Goal: Information Seeking & Learning: Check status

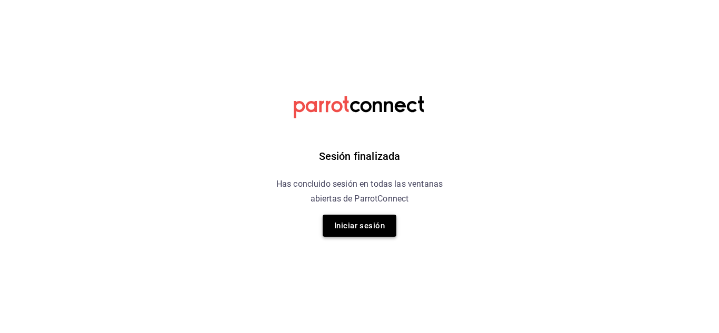
click at [347, 236] on button "Iniciar sesión" at bounding box center [359, 226] width 74 height 22
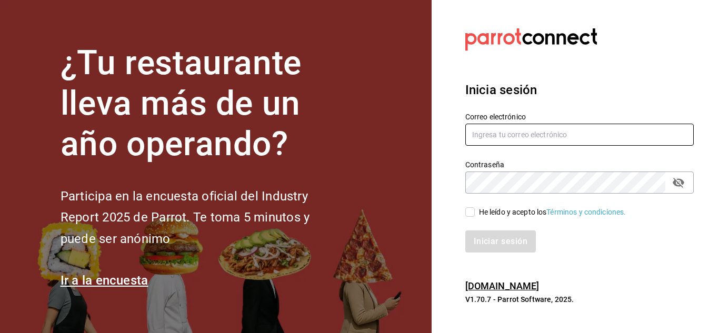
type input "[EMAIL_ADDRESS][PERSON_NAME][DOMAIN_NAME]"
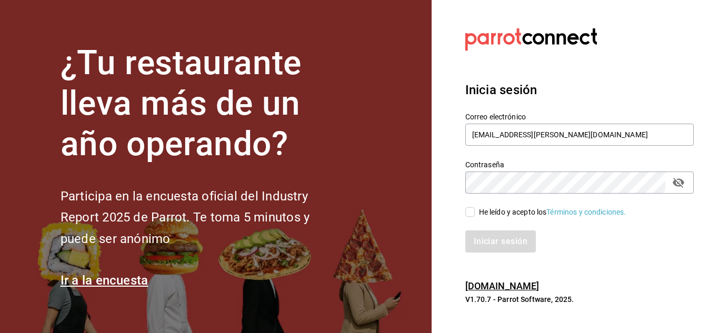
click at [473, 214] on input "He leído y acepto los Términos y condiciones." at bounding box center [469, 211] width 9 height 9
checkbox input "true"
click at [482, 241] on button "Iniciar sesión" at bounding box center [501, 241] width 72 height 22
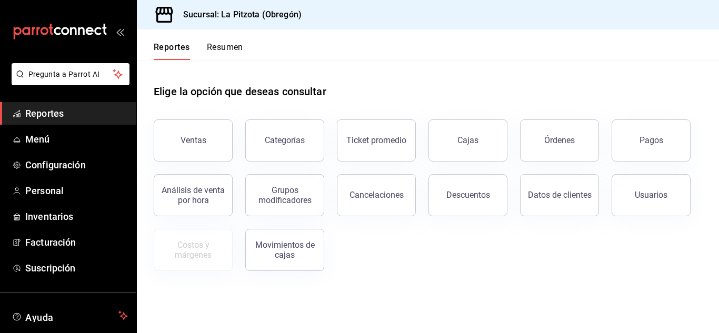
click at [232, 55] on button "Resumen" at bounding box center [225, 51] width 36 height 18
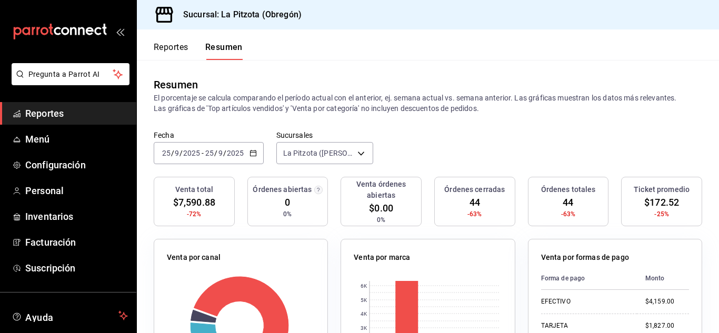
click at [167, 153] on input "25" at bounding box center [165, 153] width 9 height 8
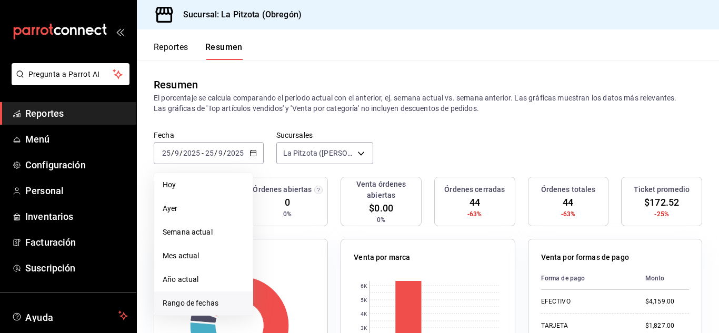
click at [190, 302] on span "Rango de fechas" at bounding box center [204, 303] width 82 height 11
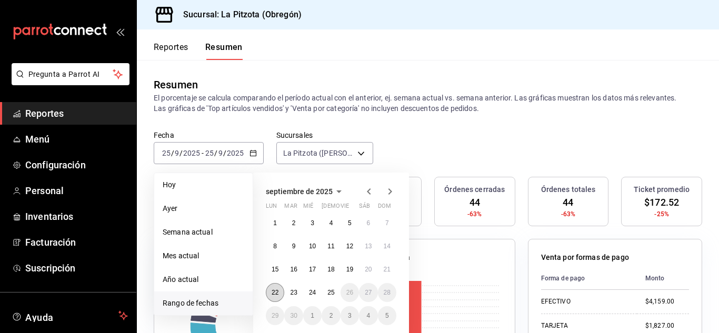
click at [279, 290] on button "22" at bounding box center [275, 292] width 18 height 19
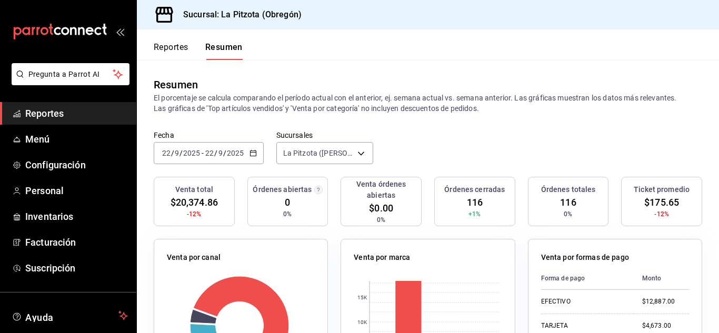
click at [158, 52] on button "Reportes" at bounding box center [171, 51] width 35 height 18
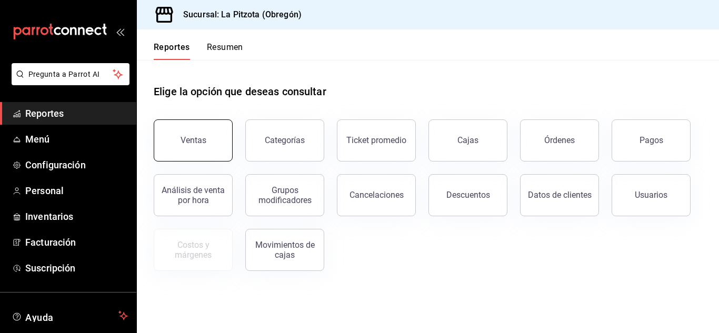
click at [178, 148] on button "Ventas" at bounding box center [193, 140] width 79 height 42
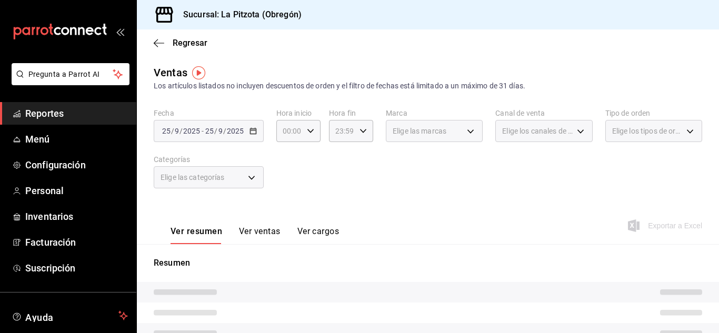
click at [170, 142] on div "Fecha [DATE] [DATE] - [DATE] [DATE] Hora inicio 00:00 Hora inicio Hora fin 23:5…" at bounding box center [428, 154] width 548 height 93
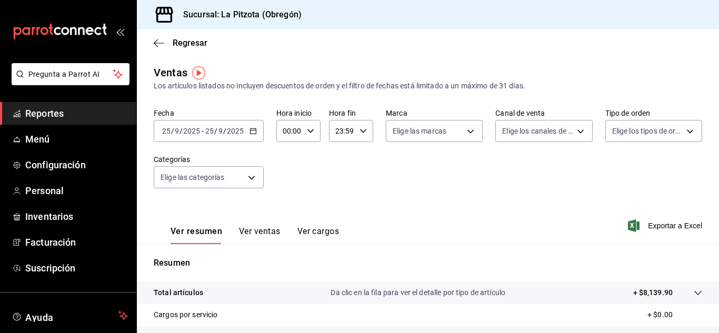
click at [168, 135] on input "25" at bounding box center [165, 131] width 9 height 8
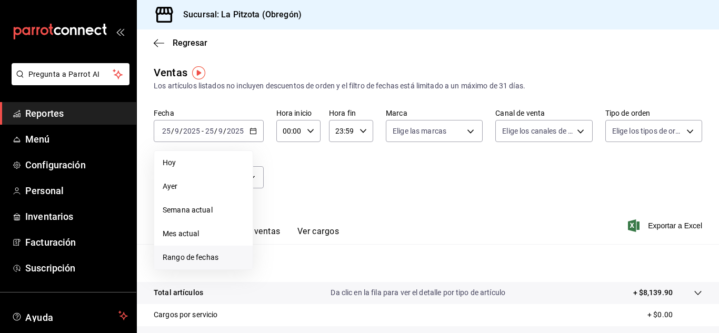
click at [193, 260] on span "Rango de fechas" at bounding box center [204, 257] width 82 height 11
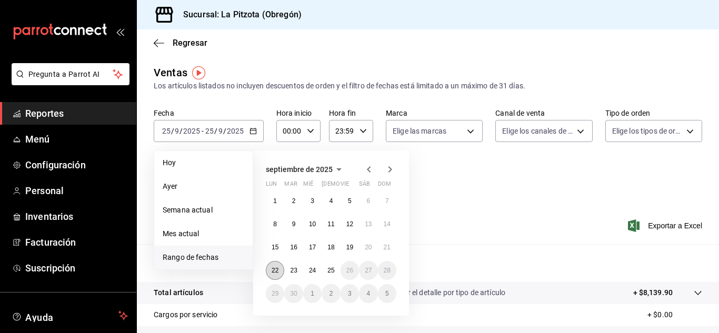
click at [278, 272] on abbr "22" at bounding box center [274, 270] width 7 height 7
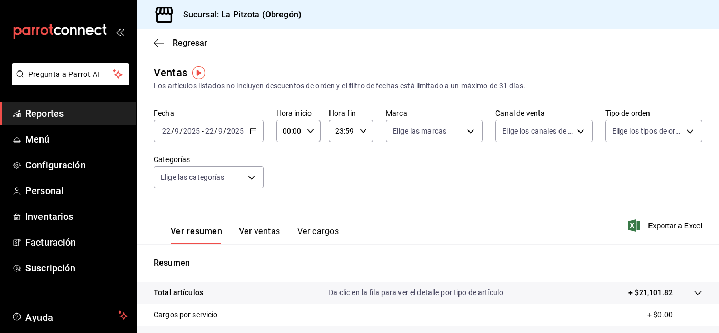
click at [256, 225] on div "Ver resumen Ver ventas Ver cargos" at bounding box center [246, 229] width 185 height 31
click at [250, 231] on button "Ver ventas" at bounding box center [260, 235] width 42 height 18
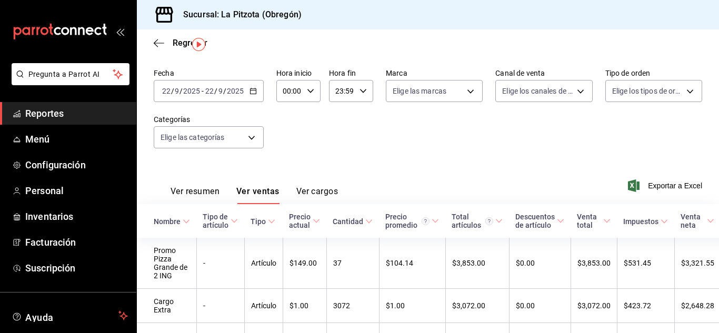
scroll to position [41, 0]
click at [197, 195] on button "Ver resumen" at bounding box center [194, 195] width 49 height 18
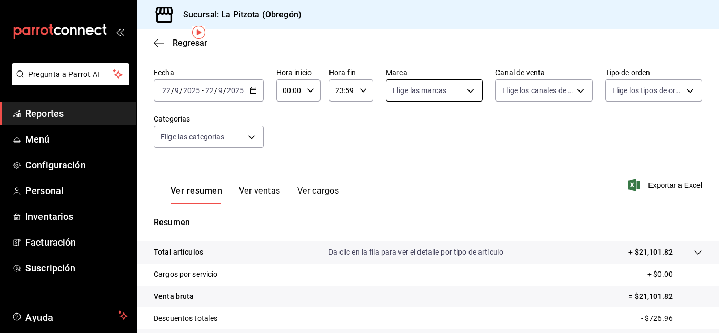
click at [457, 97] on body "Pregunta a Parrot AI Reportes Menú Configuración Personal Inventarios Facturaci…" at bounding box center [359, 166] width 719 height 333
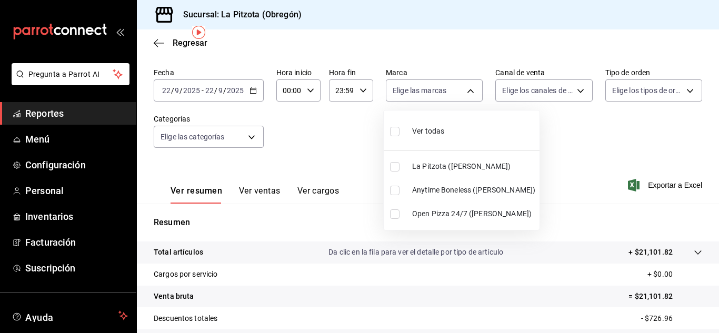
click at [390, 188] on input "checkbox" at bounding box center [394, 190] width 9 height 9
checkbox input "true"
type input "d0b15645-4641-49bc-8be3-6a792ed6583e"
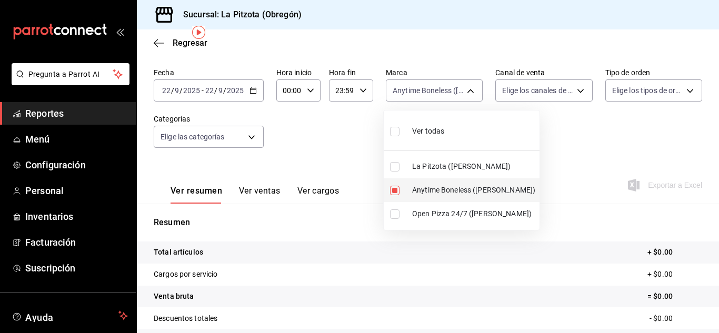
click at [397, 190] on input "checkbox" at bounding box center [394, 190] width 9 height 9
checkbox input "false"
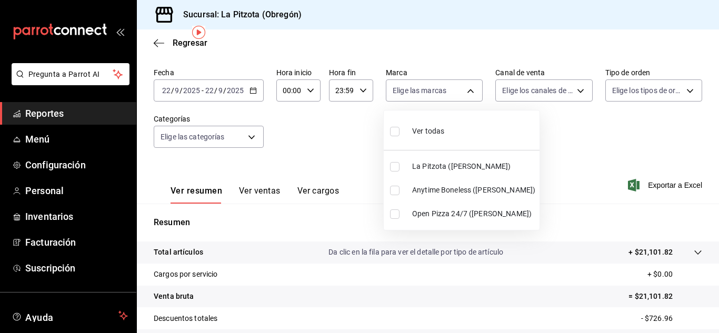
click at [392, 215] on input "checkbox" at bounding box center [394, 213] width 9 height 9
checkbox input "true"
type input "8f97d9a1-f00b-4323-96e2-15f6e5ebb1cd"
click at [539, 78] on div at bounding box center [359, 166] width 719 height 333
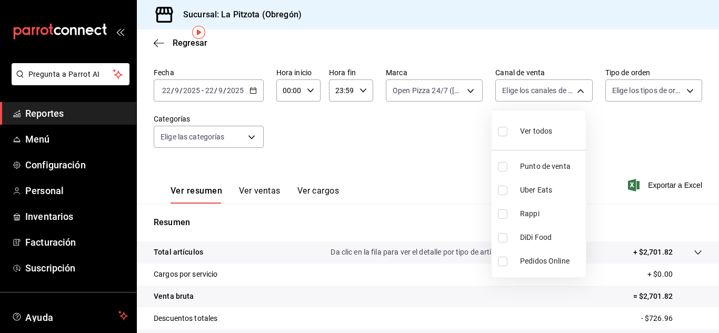
click at [536, 85] on body "Pregunta a Parrot AI Reportes Menú Configuración Personal Inventarios Facturaci…" at bounding box center [359, 166] width 719 height 333
click at [502, 215] on input "checkbox" at bounding box center [502, 213] width 9 height 9
checkbox input "true"
type input "RAPPI"
click at [502, 215] on input "checkbox" at bounding box center [502, 213] width 9 height 9
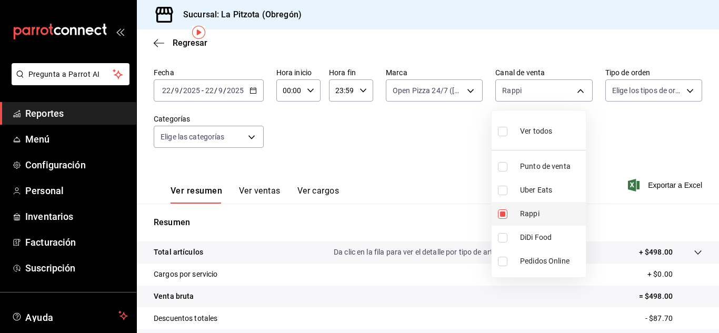
checkbox input "false"
click at [502, 195] on li "Uber Eats" at bounding box center [538, 190] width 94 height 24
type input "UBER_EATS"
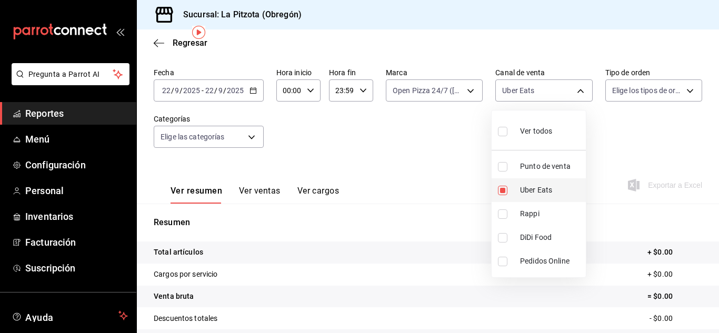
click at [502, 195] on input "checkbox" at bounding box center [502, 190] width 9 height 9
checkbox input "false"
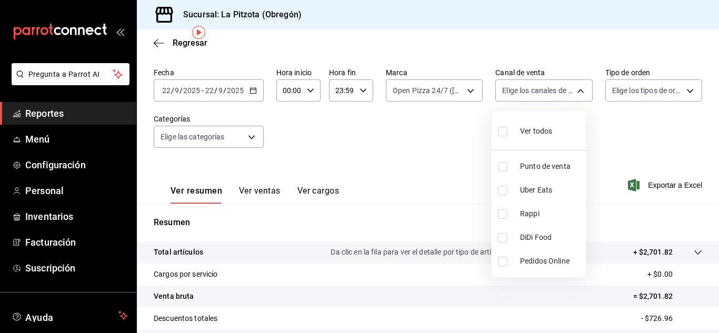
click at [499, 240] on input "checkbox" at bounding box center [502, 237] width 9 height 9
checkbox input "true"
type input "DIDI_FOOD"
click at [502, 236] on input "checkbox" at bounding box center [502, 237] width 9 height 9
checkbox input "false"
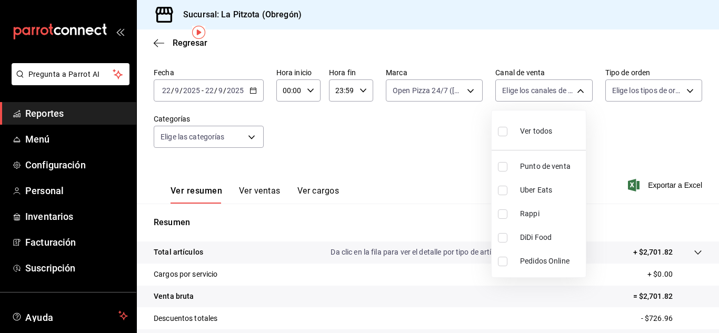
click at [411, 91] on div at bounding box center [359, 166] width 719 height 333
click at [411, 91] on div "Ver todos Punto de venta Uber Eats Rappi DiDi Food Pedidos Online" at bounding box center [359, 166] width 719 height 333
click at [411, 91] on body "Pregunta a Parrot AI Reportes Menú Configuración Personal Inventarios Facturaci…" at bounding box center [359, 166] width 719 height 333
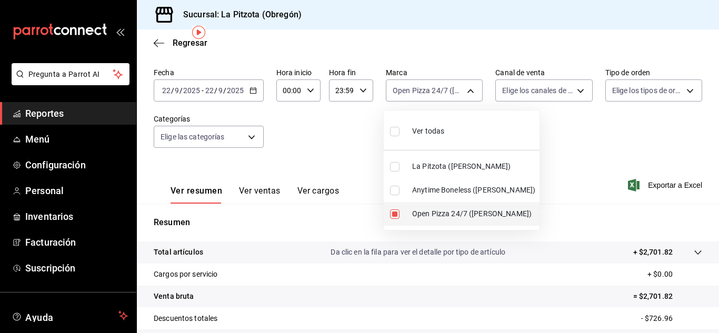
click at [397, 214] on input "checkbox" at bounding box center [394, 213] width 9 height 9
checkbox input "false"
click at [396, 170] on input "checkbox" at bounding box center [394, 166] width 9 height 9
checkbox input "true"
type input "3722eccf-6cf2-48cd-b838-7de1340e0a71"
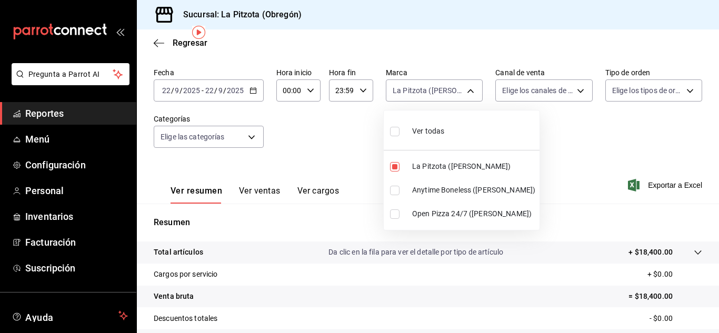
click at [518, 79] on div at bounding box center [359, 166] width 719 height 333
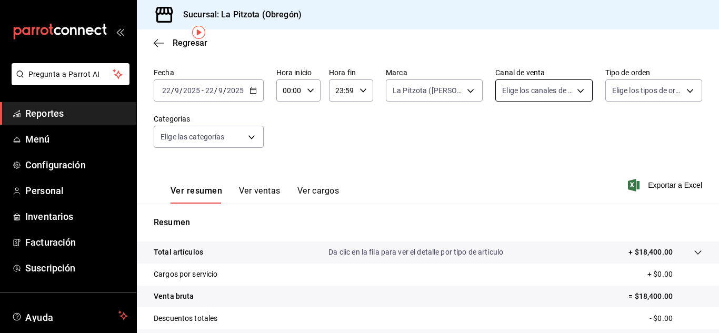
click at [514, 87] on body "Pregunta a Parrot AI Reportes Menú Configuración Personal Inventarios Facturaci…" at bounding box center [359, 166] width 719 height 333
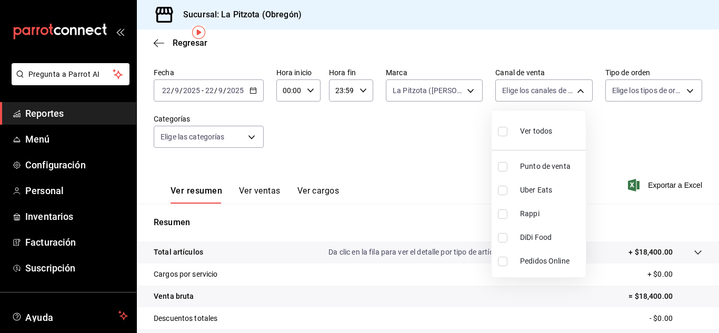
click at [506, 211] on input "checkbox" at bounding box center [502, 213] width 9 height 9
checkbox input "true"
type input "RAPPI"
click at [450, 97] on div at bounding box center [359, 166] width 719 height 333
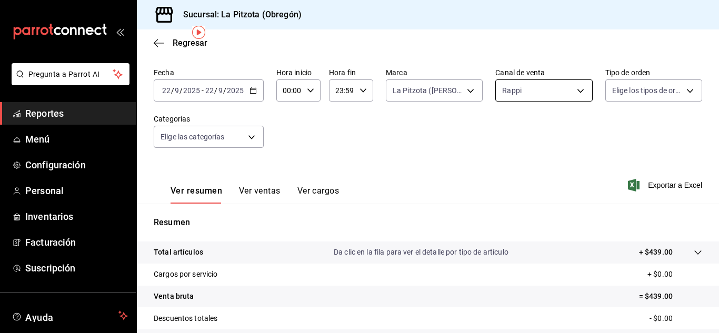
click at [501, 88] on body "Pregunta a Parrot AI Reportes Menú Configuración Personal Inventarios Facturaci…" at bounding box center [359, 166] width 719 height 333
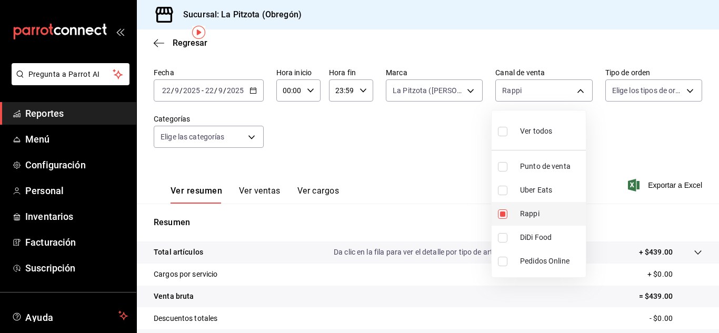
click at [502, 215] on input "checkbox" at bounding box center [502, 213] width 9 height 9
checkbox input "false"
click at [455, 96] on div at bounding box center [359, 166] width 719 height 333
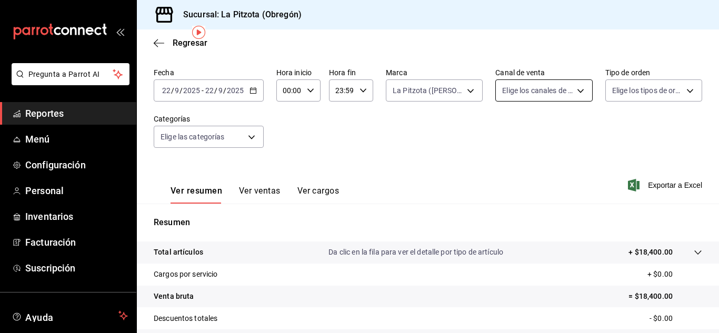
click at [541, 90] on body "Pregunta a Parrot AI Reportes Menú Configuración Personal Inventarios Facturaci…" at bounding box center [359, 166] width 719 height 333
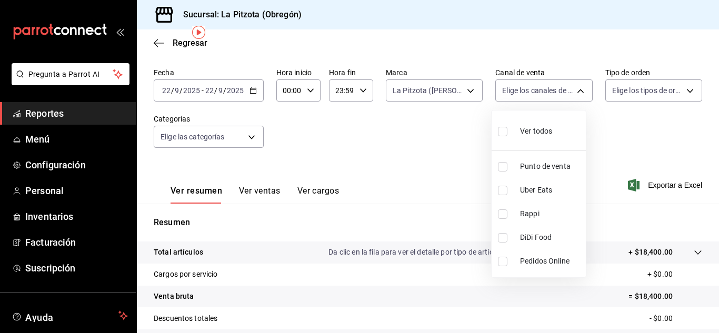
click at [442, 95] on div at bounding box center [359, 166] width 719 height 333
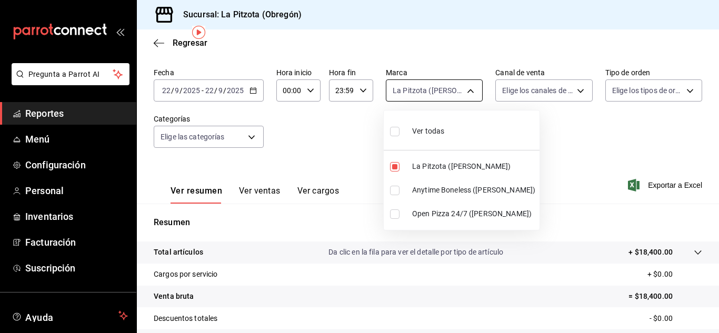
click at [435, 100] on body "Pregunta a Parrot AI Reportes Menú Configuración Personal Inventarios Facturaci…" at bounding box center [359, 166] width 719 height 333
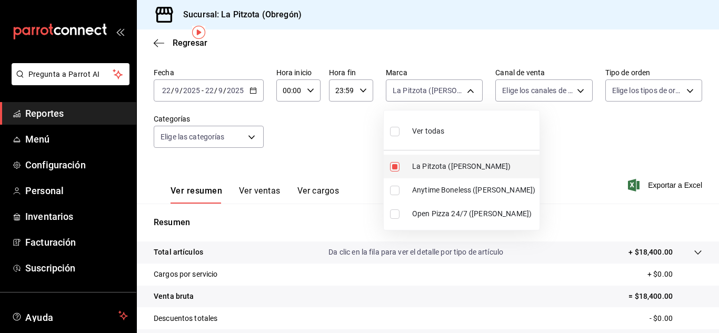
drag, startPoint x: 389, startPoint y: 163, endPoint x: 386, endPoint y: 167, distance: 5.4
click at [386, 167] on li "La Pitzota (Obregón)" at bounding box center [461, 167] width 156 height 24
checkbox input "false"
click at [554, 88] on div at bounding box center [359, 166] width 719 height 333
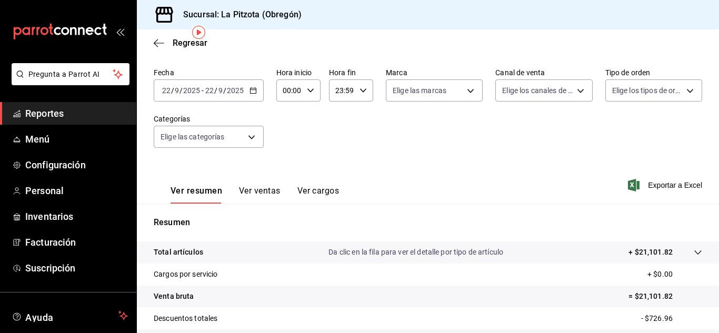
click at [554, 94] on body "Pregunta a Parrot AI Reportes Menú Configuración Personal Inventarios Facturaci…" at bounding box center [359, 166] width 719 height 333
click at [500, 163] on input "checkbox" at bounding box center [502, 166] width 9 height 9
checkbox input "true"
type input "PARROT"
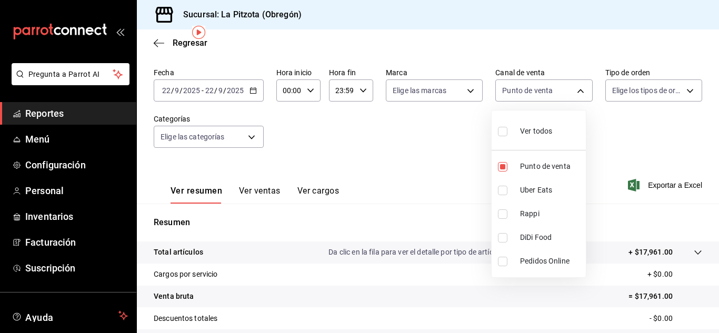
click at [247, 195] on div at bounding box center [359, 166] width 719 height 333
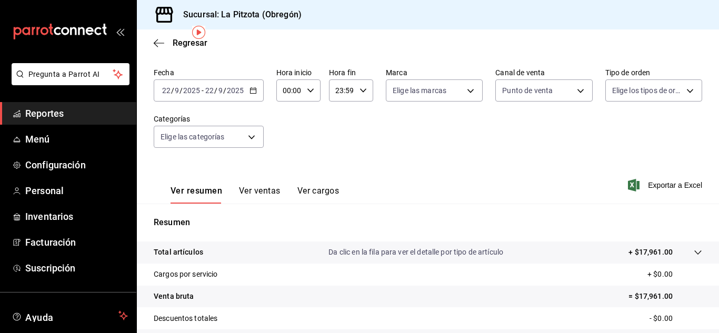
click at [247, 195] on button "Ver ventas" at bounding box center [260, 195] width 42 height 18
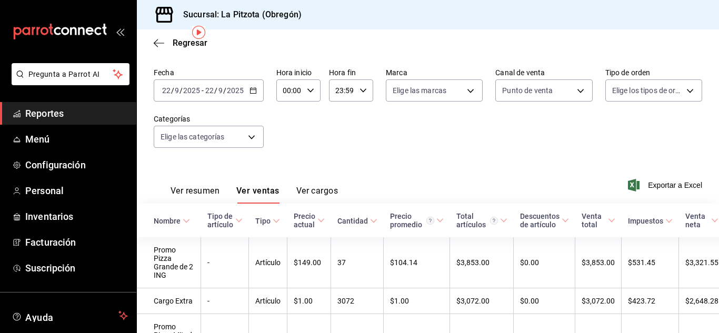
click at [196, 193] on button "Ver resumen" at bounding box center [194, 195] width 49 height 18
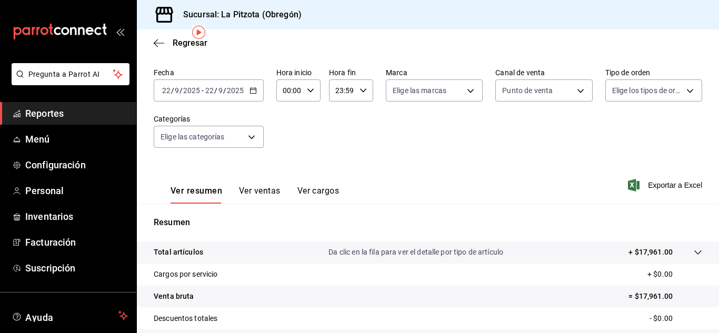
click at [168, 93] on input "22" at bounding box center [165, 90] width 9 height 8
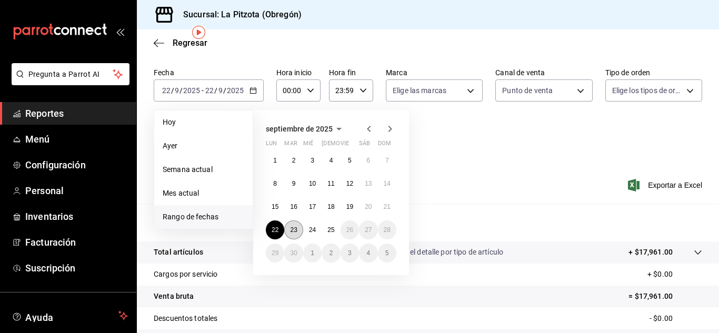
click at [297, 227] on abbr "23" at bounding box center [293, 229] width 7 height 7
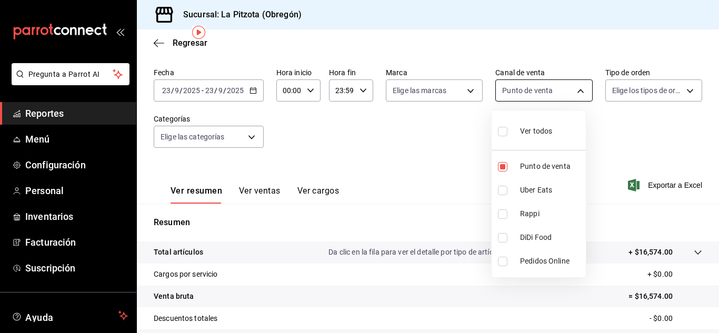
click at [520, 94] on body "Pregunta a Parrot AI Reportes Menú Configuración Personal Inventarios Facturaci…" at bounding box center [359, 166] width 719 height 333
click at [501, 166] on input "checkbox" at bounding box center [502, 166] width 9 height 9
checkbox input "false"
click at [501, 166] on input "checkbox" at bounding box center [502, 166] width 9 height 9
checkbox input "true"
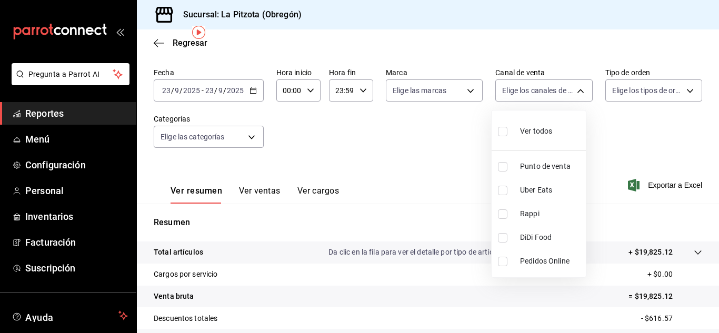
type input "PARROT"
click at [248, 198] on div at bounding box center [359, 166] width 719 height 333
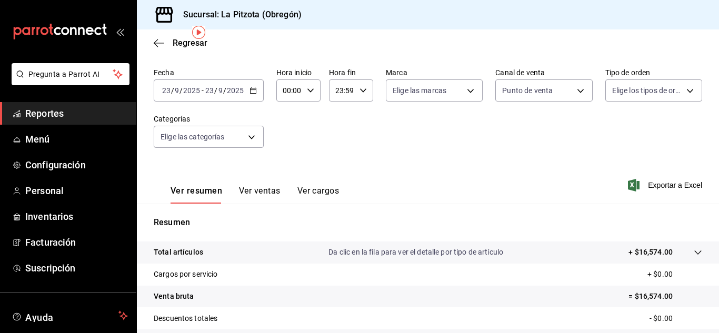
click at [248, 198] on button "Ver ventas" at bounding box center [260, 195] width 42 height 18
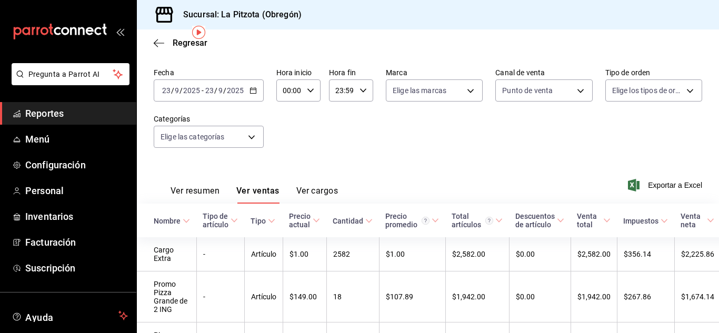
click at [183, 189] on button "Ver resumen" at bounding box center [194, 195] width 49 height 18
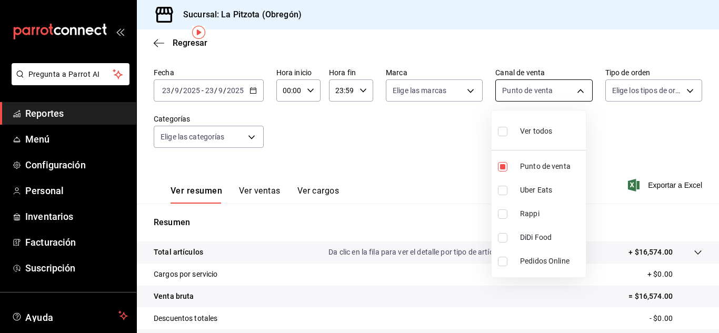
click at [527, 94] on body "Pregunta a Parrot AI Reportes Menú Configuración Personal Inventarios Facturaci…" at bounding box center [359, 166] width 719 height 333
click at [503, 164] on input "checkbox" at bounding box center [502, 166] width 9 height 9
checkbox input "false"
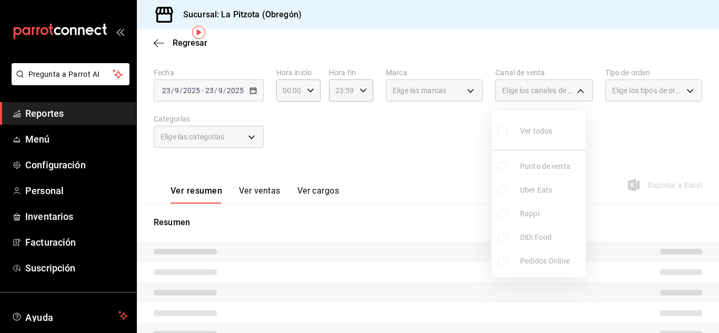
click at [447, 93] on div at bounding box center [359, 166] width 719 height 333
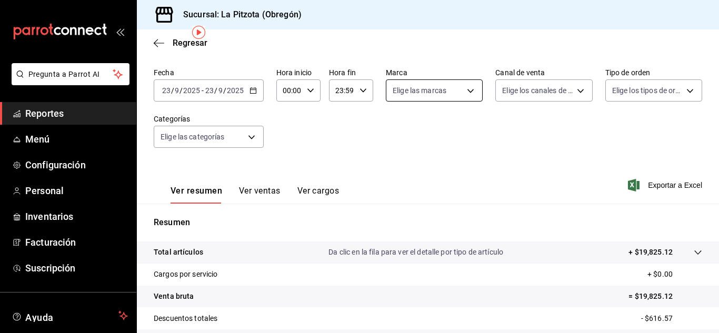
click at [445, 93] on body "Pregunta a Parrot AI Reportes Menú Configuración Personal Inventarios Facturaci…" at bounding box center [359, 166] width 719 height 333
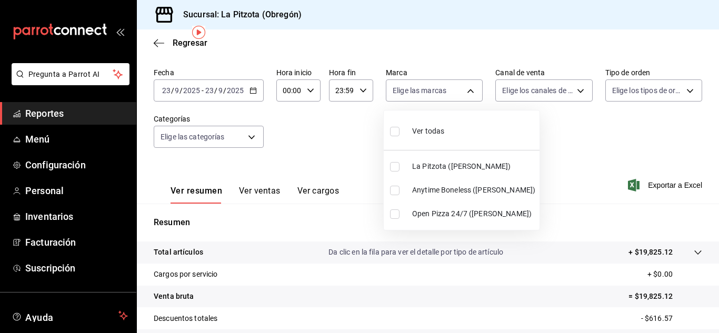
click at [397, 186] on input "checkbox" at bounding box center [394, 190] width 9 height 9
checkbox input "true"
type input "d0b15645-4641-49bc-8be3-6a792ed6583e"
click at [536, 98] on div at bounding box center [359, 166] width 719 height 333
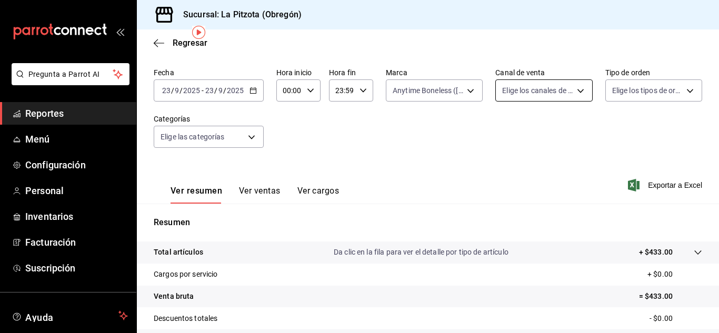
click at [534, 97] on body "Pregunta a Parrot AI Reportes Menú Configuración Personal Inventarios Facturaci…" at bounding box center [359, 166] width 719 height 333
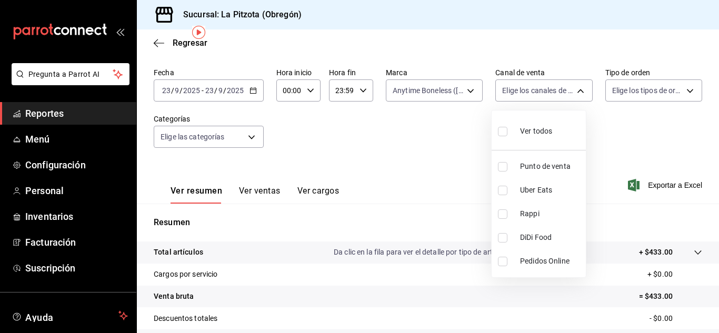
click at [501, 231] on li "DiDi Food" at bounding box center [538, 238] width 94 height 24
type input "DIDI_FOOD"
checkbox input "true"
click at [501, 231] on li "DiDi Food" at bounding box center [538, 238] width 94 height 24
checkbox input "false"
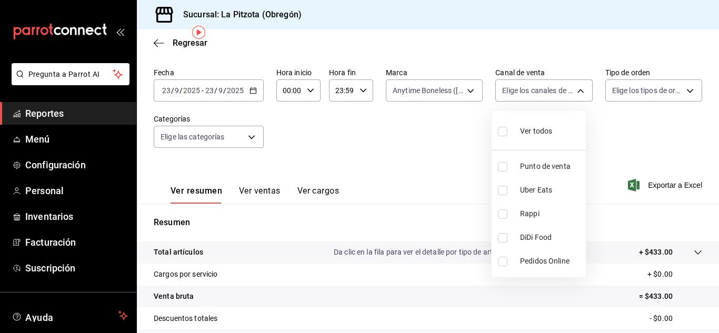
click at [432, 88] on div at bounding box center [359, 166] width 719 height 333
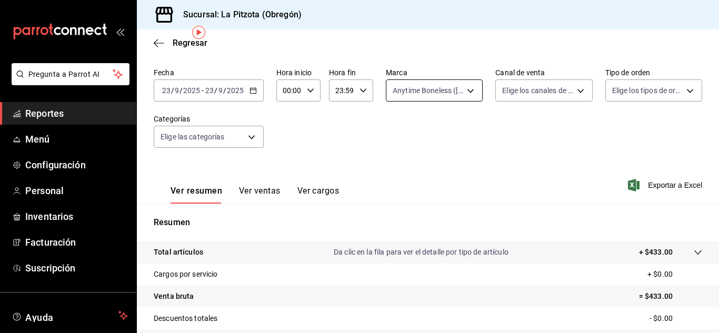
click at [419, 97] on body "Pregunta a Parrot AI Reportes Menú Configuración Personal Inventarios Facturaci…" at bounding box center [359, 166] width 719 height 333
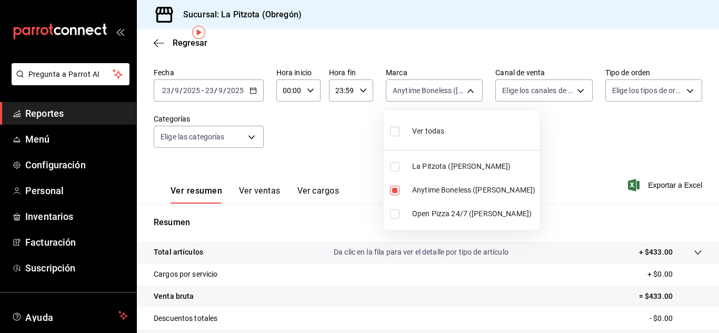
click at [402, 194] on label at bounding box center [397, 190] width 14 height 9
click at [399, 194] on input "checkbox" at bounding box center [394, 190] width 9 height 9
checkbox input "true"
type input "d0b15645-4641-49bc-8be3-6a792ed6583e"
click at [397, 210] on input "checkbox" at bounding box center [394, 213] width 9 height 9
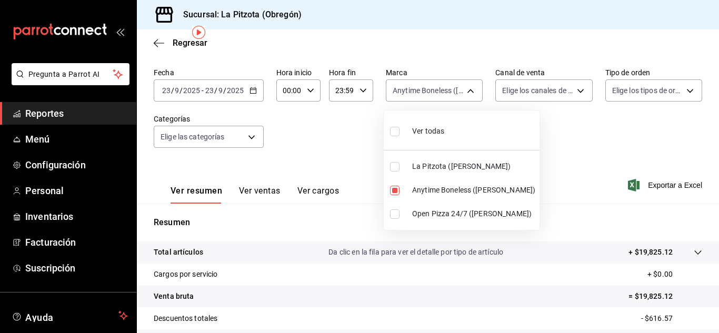
checkbox input "true"
type input "d0b15645-4641-49bc-8be3-6a792ed6583e,8f97d9a1-f00b-4323-96e2-15f6e5ebb1cd"
click at [396, 195] on input "checkbox" at bounding box center [394, 190] width 9 height 9
checkbox input "false"
type input "8f97d9a1-f00b-4323-96e2-15f6e5ebb1cd"
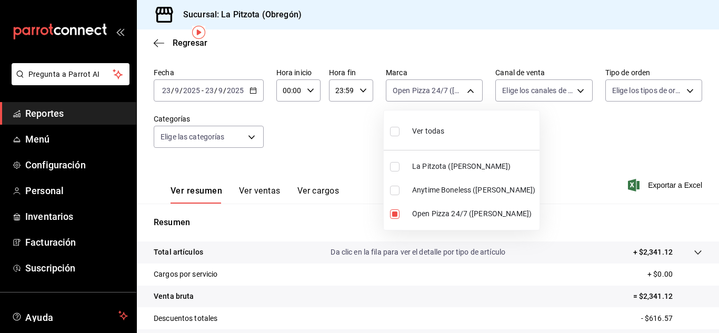
click at [610, 177] on div at bounding box center [359, 166] width 719 height 333
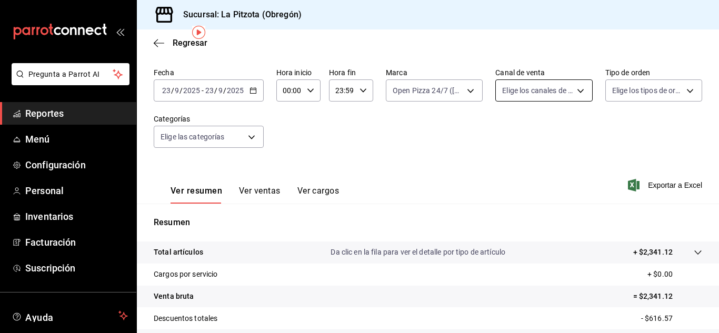
click at [537, 84] on body "Pregunta a Parrot AI Reportes Menú Configuración Personal Inventarios Facturaci…" at bounding box center [359, 166] width 719 height 333
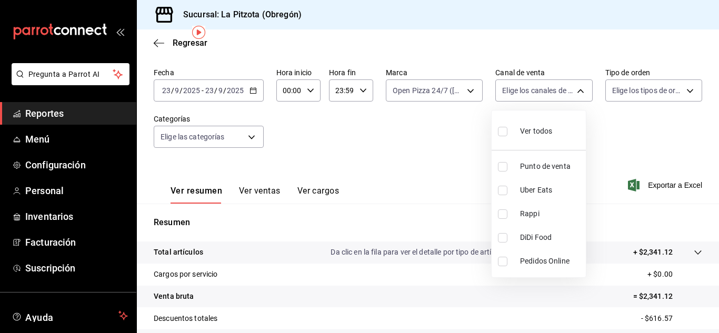
click at [494, 216] on li "Rappi" at bounding box center [538, 214] width 94 height 24
type input "RAPPI"
click at [500, 212] on input "checkbox" at bounding box center [502, 213] width 9 height 9
checkbox input "false"
click at [503, 240] on input "checkbox" at bounding box center [502, 237] width 9 height 9
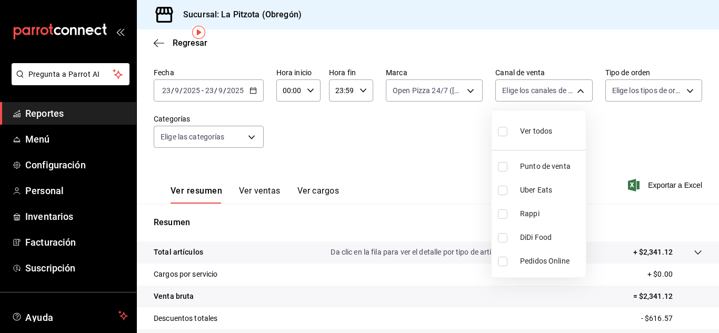
checkbox input "true"
type input "DIDI_FOOD"
click at [447, 92] on div at bounding box center [359, 166] width 719 height 333
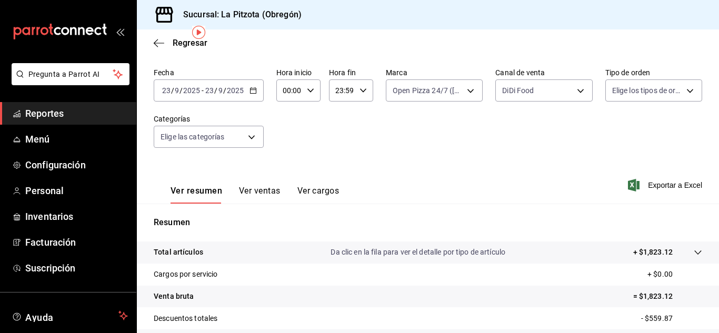
click at [435, 105] on div "Fecha 2025-09-23 23 / 9 / 2025 - 2025-09-23 23 / 9 / 2025 Hora inicio 00:00 Hor…" at bounding box center [428, 114] width 548 height 93
click at [436, 102] on div "Fecha 2025-09-23 23 / 9 / 2025 - 2025-09-23 23 / 9 / 2025 Hora inicio 00:00 Hor…" at bounding box center [428, 114] width 548 height 93
click at [439, 94] on body "Pregunta a Parrot AI Reportes Menú Configuración Personal Inventarios Facturaci…" at bounding box center [359, 166] width 719 height 333
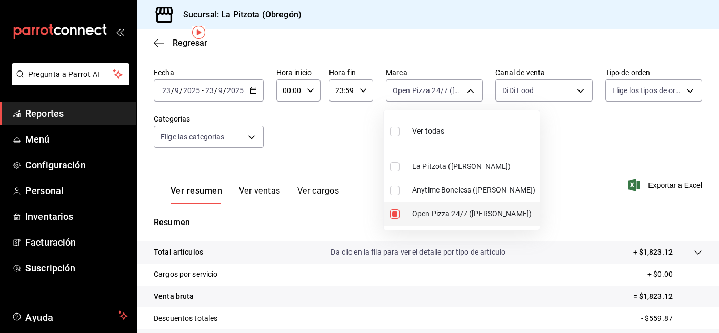
click at [393, 208] on li "Open Pizza 24/7 (Obregón)" at bounding box center [461, 214] width 156 height 24
checkbox input "false"
click at [396, 158] on li "La Pitzota (Obregón)" at bounding box center [461, 167] width 156 height 24
type input "3722eccf-6cf2-48cd-b838-7de1340e0a71"
checkbox input "true"
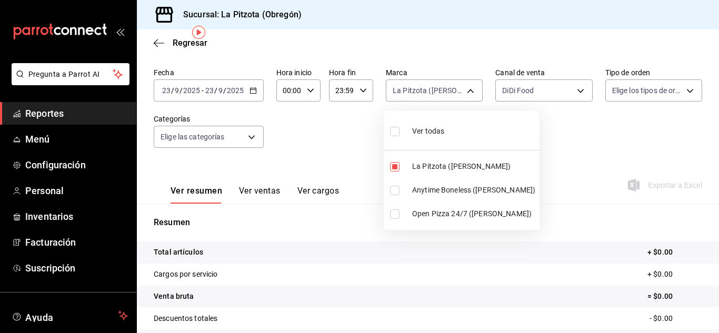
click at [520, 104] on div at bounding box center [359, 166] width 719 height 333
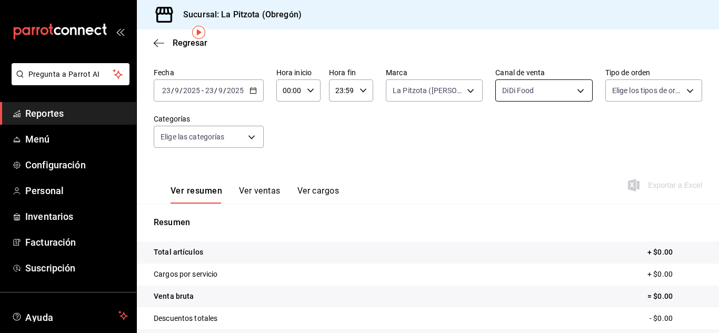
click at [519, 102] on body "Pregunta a Parrot AI Reportes Menú Configuración Personal Inventarios Facturaci…" at bounding box center [359, 166] width 719 height 333
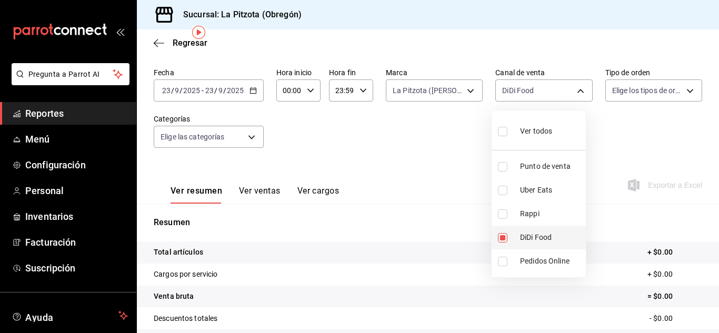
drag, startPoint x: 502, startPoint y: 249, endPoint x: 504, endPoint y: 244, distance: 5.7
click at [504, 244] on li "DiDi Food" at bounding box center [538, 238] width 94 height 24
checkbox input "false"
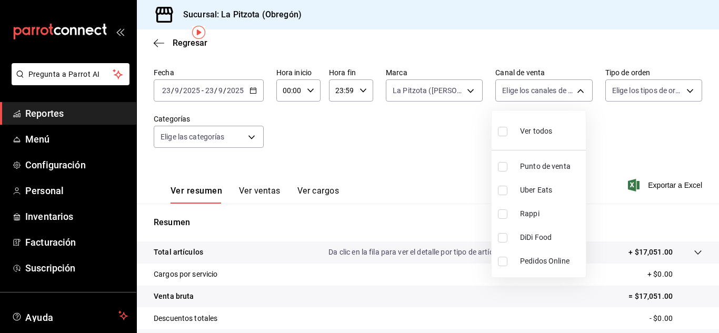
click at [504, 218] on input "checkbox" at bounding box center [502, 213] width 9 height 9
checkbox input "true"
type input "RAPPI"
click at [490, 90] on div at bounding box center [359, 166] width 719 height 333
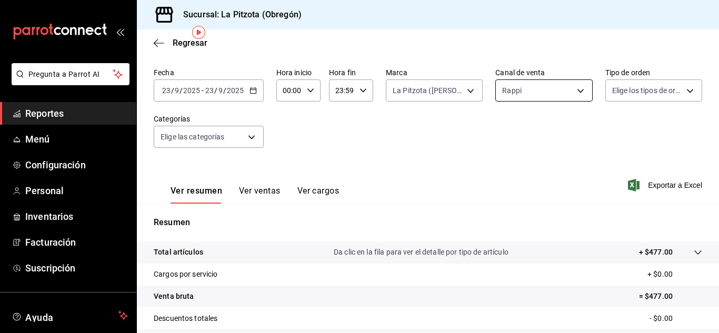
click at [523, 82] on body "Pregunta a Parrot AI Reportes Menú Configuración Personal Inventarios Facturaci…" at bounding box center [359, 166] width 719 height 333
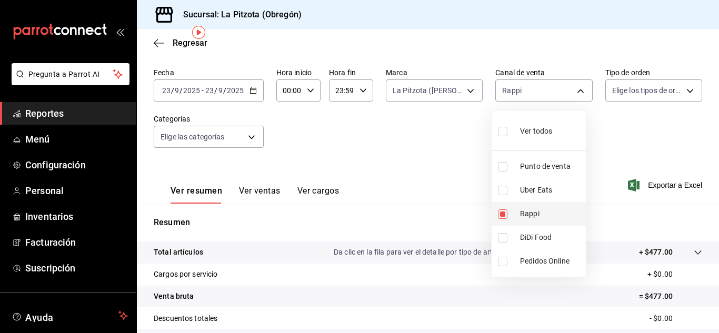
click at [499, 218] on li "Rappi" at bounding box center [538, 214] width 94 height 24
checkbox input "false"
click at [437, 86] on div at bounding box center [359, 166] width 719 height 333
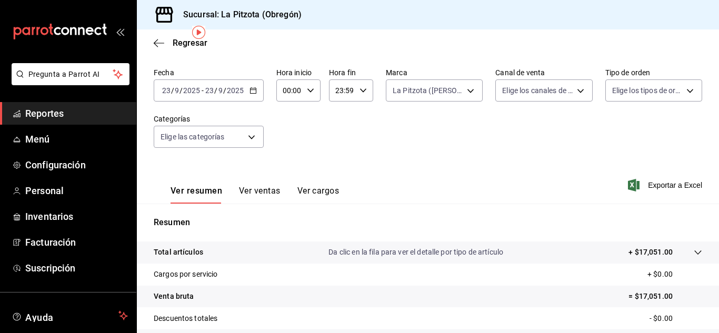
click at [437, 86] on body "Pregunta a Parrot AI Reportes Menú Configuración Personal Inventarios Facturaci…" at bounding box center [359, 166] width 719 height 333
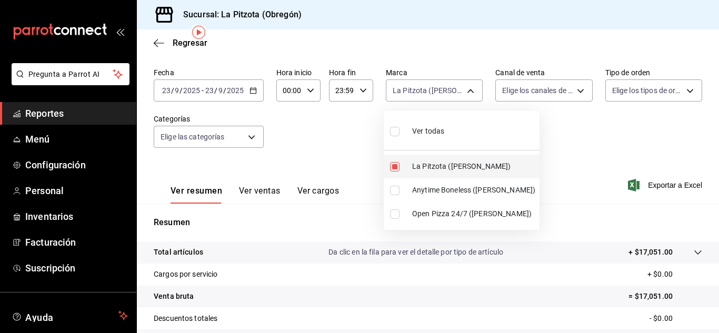
click at [396, 165] on input "checkbox" at bounding box center [394, 166] width 9 height 9
checkbox input "false"
click at [159, 93] on div at bounding box center [359, 166] width 719 height 333
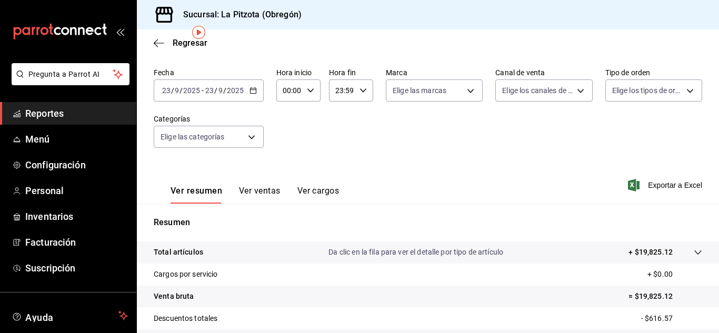
click at [259, 94] on div "2025-09-23 23 / 9 / 2025 - 2025-09-23 23 / 9 / 2025" at bounding box center [209, 90] width 110 height 22
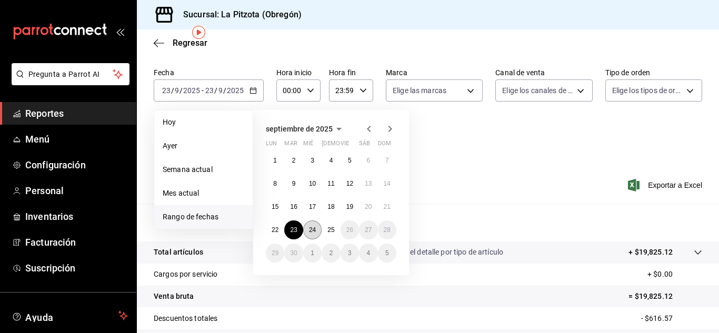
click at [314, 227] on abbr "24" at bounding box center [312, 229] width 7 height 7
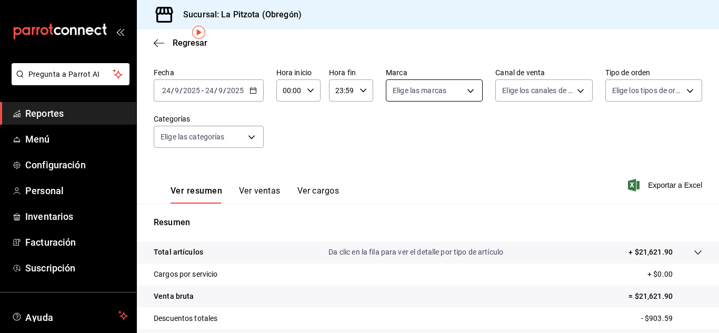
click at [434, 92] on body "Pregunta a Parrot AI Reportes Menú Configuración Personal Inventarios Facturaci…" at bounding box center [359, 166] width 719 height 333
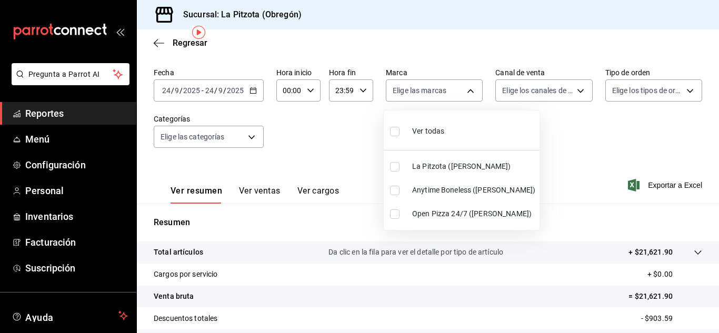
click at [393, 190] on input "checkbox" at bounding box center [394, 190] width 9 height 9
checkbox input "true"
type input "d0b15645-4641-49bc-8be3-6a792ed6583e"
click at [520, 98] on div at bounding box center [359, 166] width 719 height 333
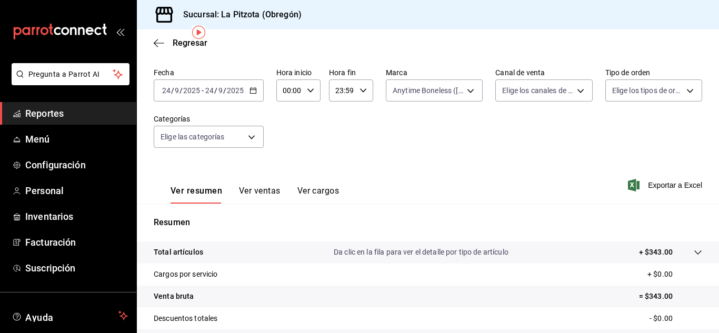
click at [520, 98] on body "Pregunta a Parrot AI Reportes Menú Configuración Personal Inventarios Facturaci…" at bounding box center [359, 166] width 719 height 333
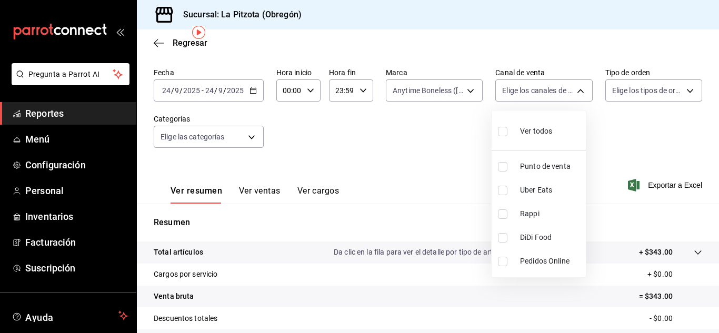
click at [504, 235] on input "checkbox" at bounding box center [502, 237] width 9 height 9
checkbox input "true"
type input "DIDI_FOOD"
click at [504, 235] on input "checkbox" at bounding box center [502, 237] width 9 height 9
checkbox input "false"
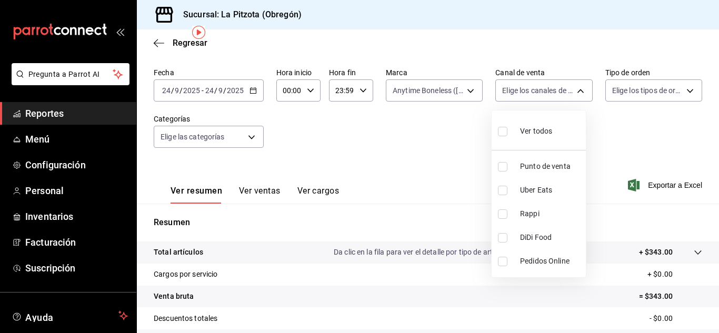
click at [503, 215] on input "checkbox" at bounding box center [502, 213] width 9 height 9
checkbox input "true"
type input "RAPPI"
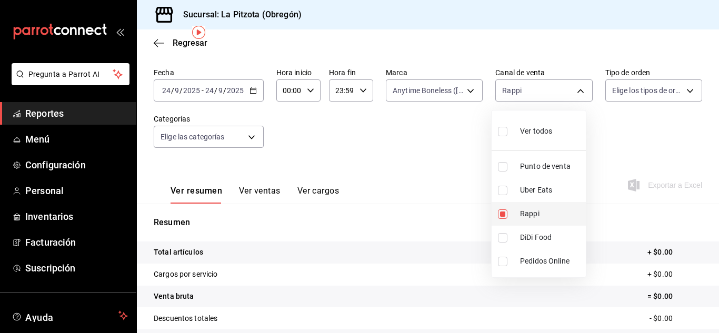
click at [502, 216] on input "checkbox" at bounding box center [502, 213] width 9 height 9
checkbox input "false"
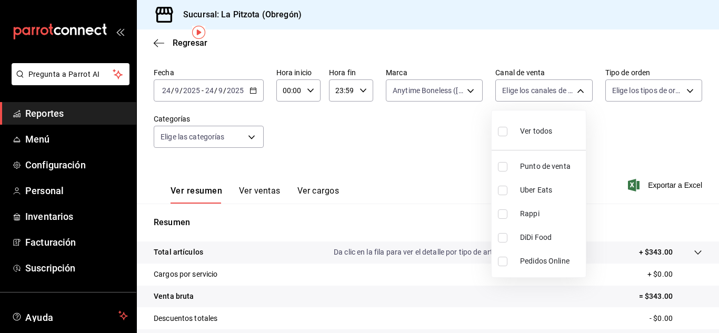
click at [439, 92] on div at bounding box center [359, 166] width 719 height 333
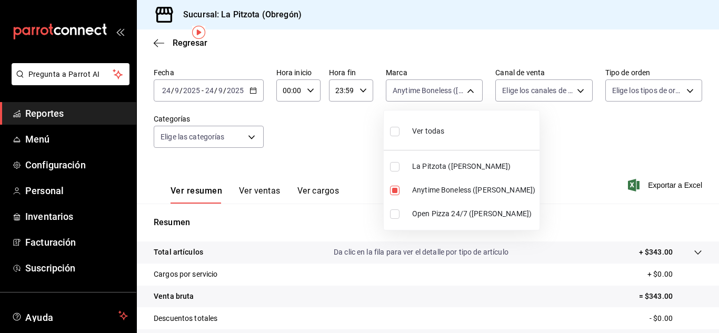
click at [439, 92] on body "Pregunta a Parrot AI Reportes Menú Configuración Personal Inventarios Facturaci…" at bounding box center [359, 166] width 719 height 333
click at [392, 196] on li "Anytime Boneless (Obregón)" at bounding box center [461, 190] width 156 height 24
checkbox input "false"
click at [392, 215] on input "checkbox" at bounding box center [394, 213] width 9 height 9
checkbox input "true"
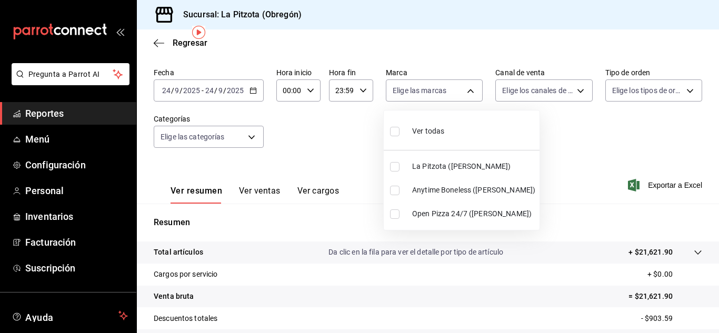
type input "8f97d9a1-f00b-4323-96e2-15f6e5ebb1cd"
click at [525, 95] on div at bounding box center [359, 166] width 719 height 333
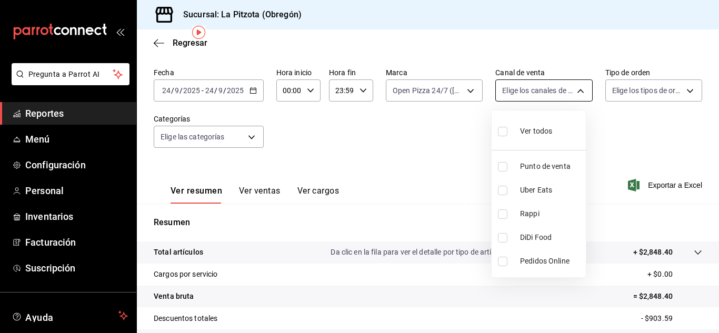
click at [531, 102] on body "Pregunta a Parrot AI Reportes Menú Configuración Personal Inventarios Facturaci…" at bounding box center [359, 166] width 719 height 333
click at [499, 216] on input "checkbox" at bounding box center [502, 213] width 9 height 9
checkbox input "true"
type input "RAPPI"
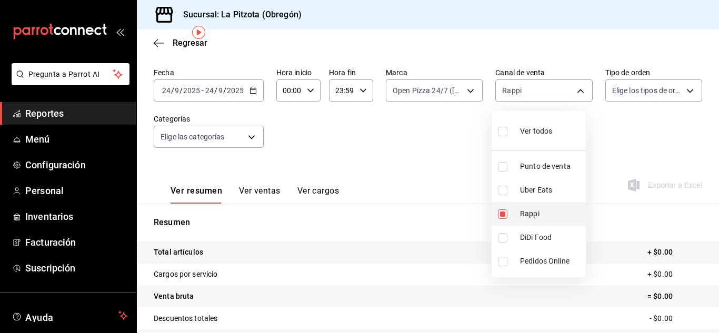
click at [499, 216] on input "checkbox" at bounding box center [502, 213] width 9 height 9
checkbox input "false"
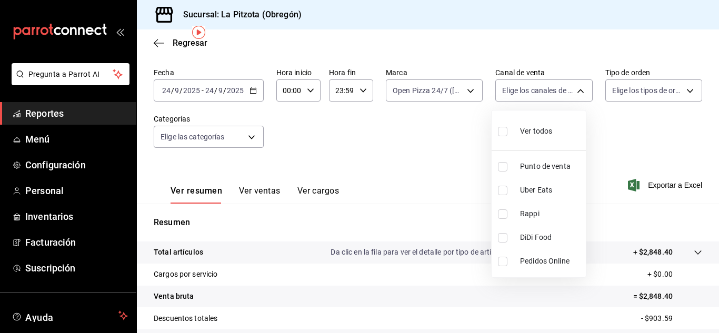
click at [504, 235] on input "checkbox" at bounding box center [502, 237] width 9 height 9
checkbox input "true"
type input "DIDI_FOOD"
click at [504, 235] on input "checkbox" at bounding box center [502, 237] width 9 height 9
checkbox input "false"
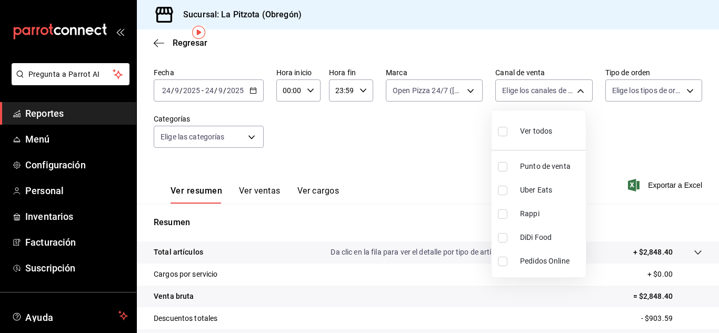
click at [453, 94] on div at bounding box center [359, 166] width 719 height 333
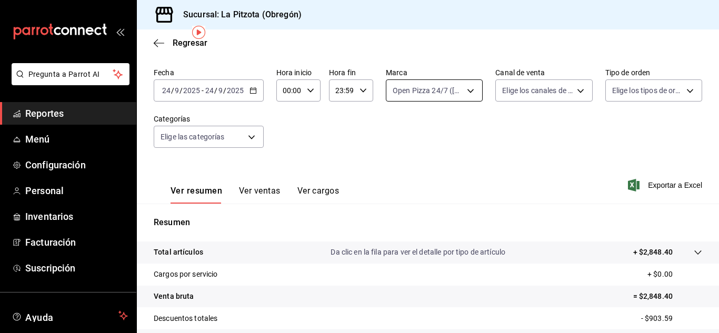
click at [452, 99] on body "Pregunta a Parrot AI Reportes Menú Configuración Personal Inventarios Facturaci…" at bounding box center [359, 166] width 719 height 333
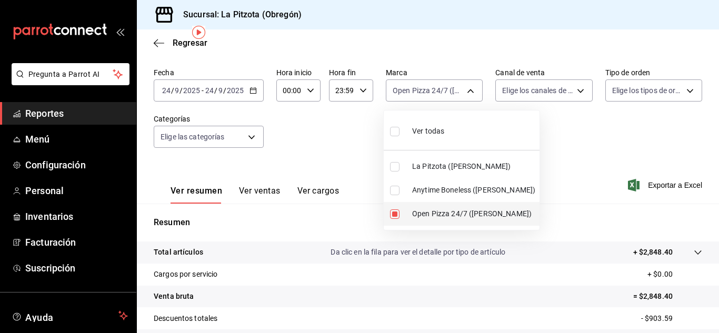
drag, startPoint x: 397, startPoint y: 219, endPoint x: 396, endPoint y: 214, distance: 5.3
click at [396, 215] on li "Open Pizza 24/7 (Obregón)" at bounding box center [461, 214] width 156 height 24
checkbox input "false"
click at [397, 168] on input "checkbox" at bounding box center [394, 166] width 9 height 9
checkbox input "true"
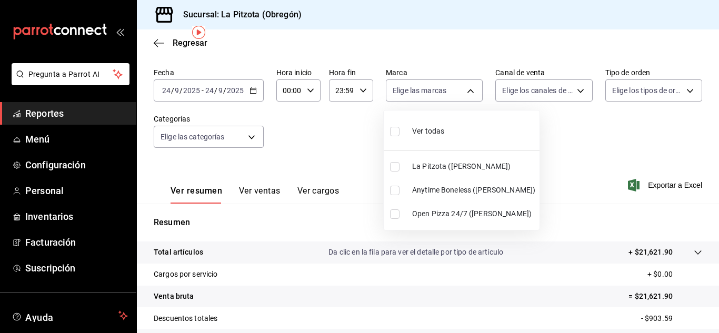
type input "3722eccf-6cf2-48cd-b838-7de1340e0a71"
click at [517, 97] on div at bounding box center [359, 166] width 719 height 333
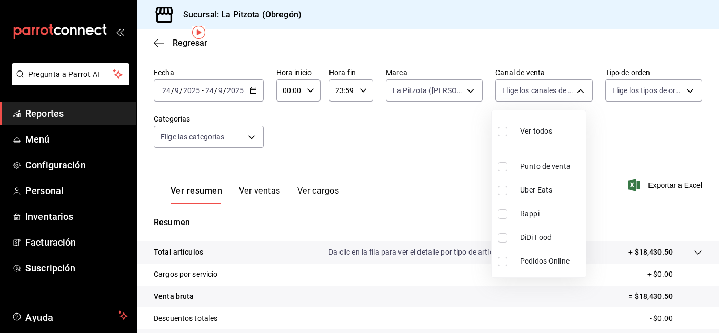
click at [517, 97] on body "Pregunta a Parrot AI Reportes Menú Configuración Personal Inventarios Facturaci…" at bounding box center [359, 166] width 719 height 333
click at [502, 213] on input "checkbox" at bounding box center [502, 213] width 9 height 9
checkbox input "true"
type input "RAPPI"
click at [505, 215] on input "checkbox" at bounding box center [502, 213] width 9 height 9
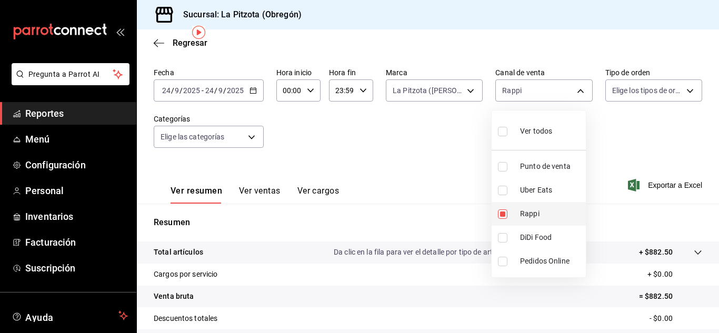
checkbox input "false"
click at [502, 164] on input "checkbox" at bounding box center [502, 166] width 9 height 9
checkbox input "true"
type input "PARROT"
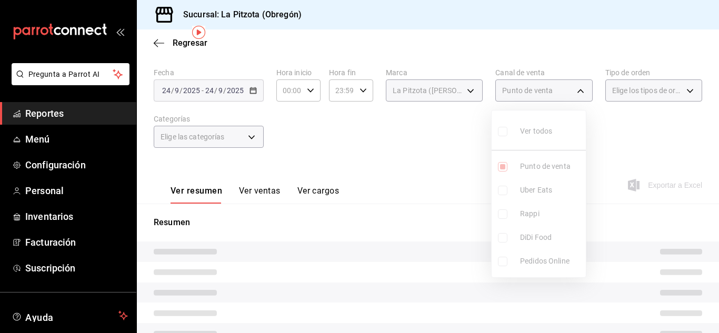
click at [457, 76] on div at bounding box center [359, 166] width 719 height 333
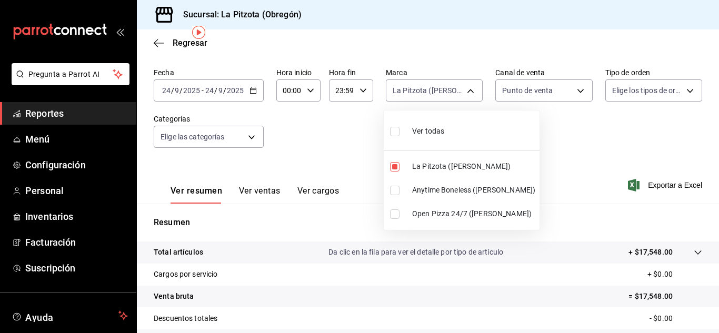
click at [450, 90] on body "Pregunta a Parrot AI Reportes Menú Configuración Personal Inventarios Facturaci…" at bounding box center [359, 166] width 719 height 333
click at [391, 165] on input "checkbox" at bounding box center [394, 166] width 9 height 9
checkbox input "false"
click at [259, 200] on div at bounding box center [359, 166] width 719 height 333
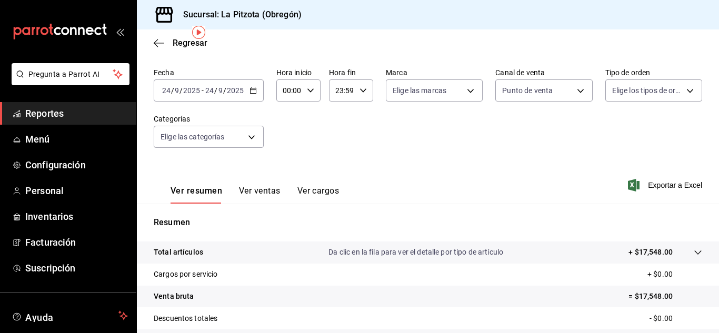
click at [259, 196] on button "Ver ventas" at bounding box center [260, 195] width 42 height 18
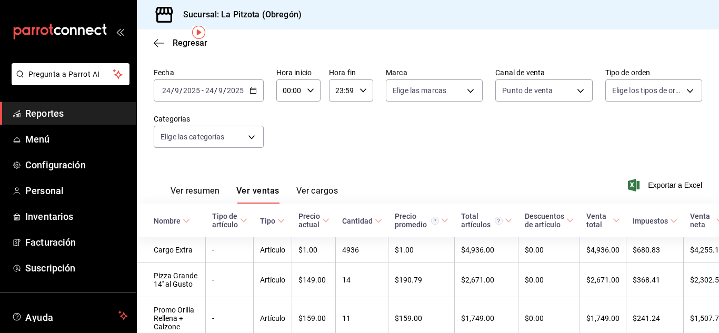
click at [200, 188] on button "Ver resumen" at bounding box center [194, 195] width 49 height 18
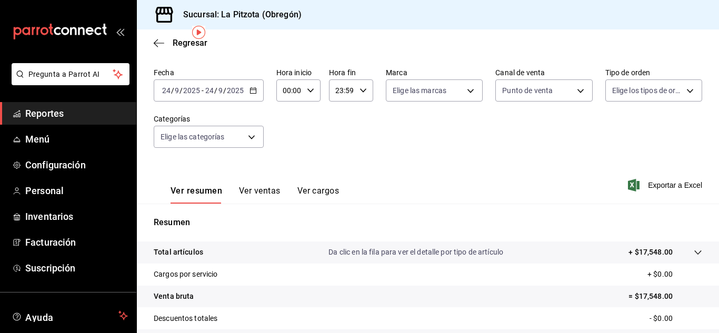
click at [253, 191] on button "Ver ventas" at bounding box center [260, 195] width 42 height 18
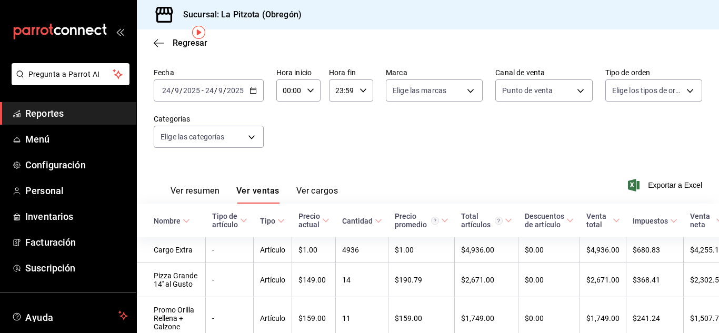
click at [215, 188] on button "Ver resumen" at bounding box center [194, 195] width 49 height 18
